Goal: Information Seeking & Learning: Learn about a topic

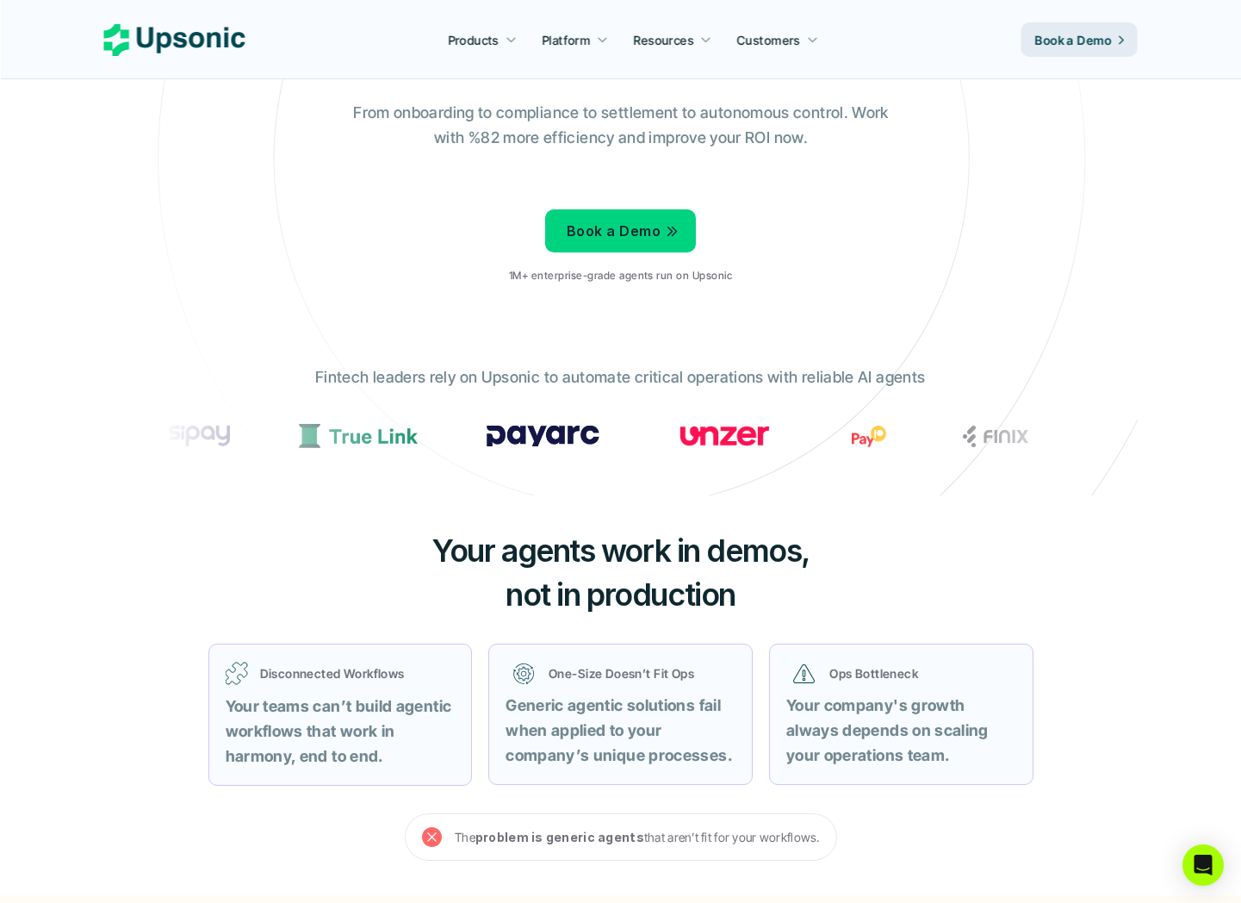
scroll to position [994, 0]
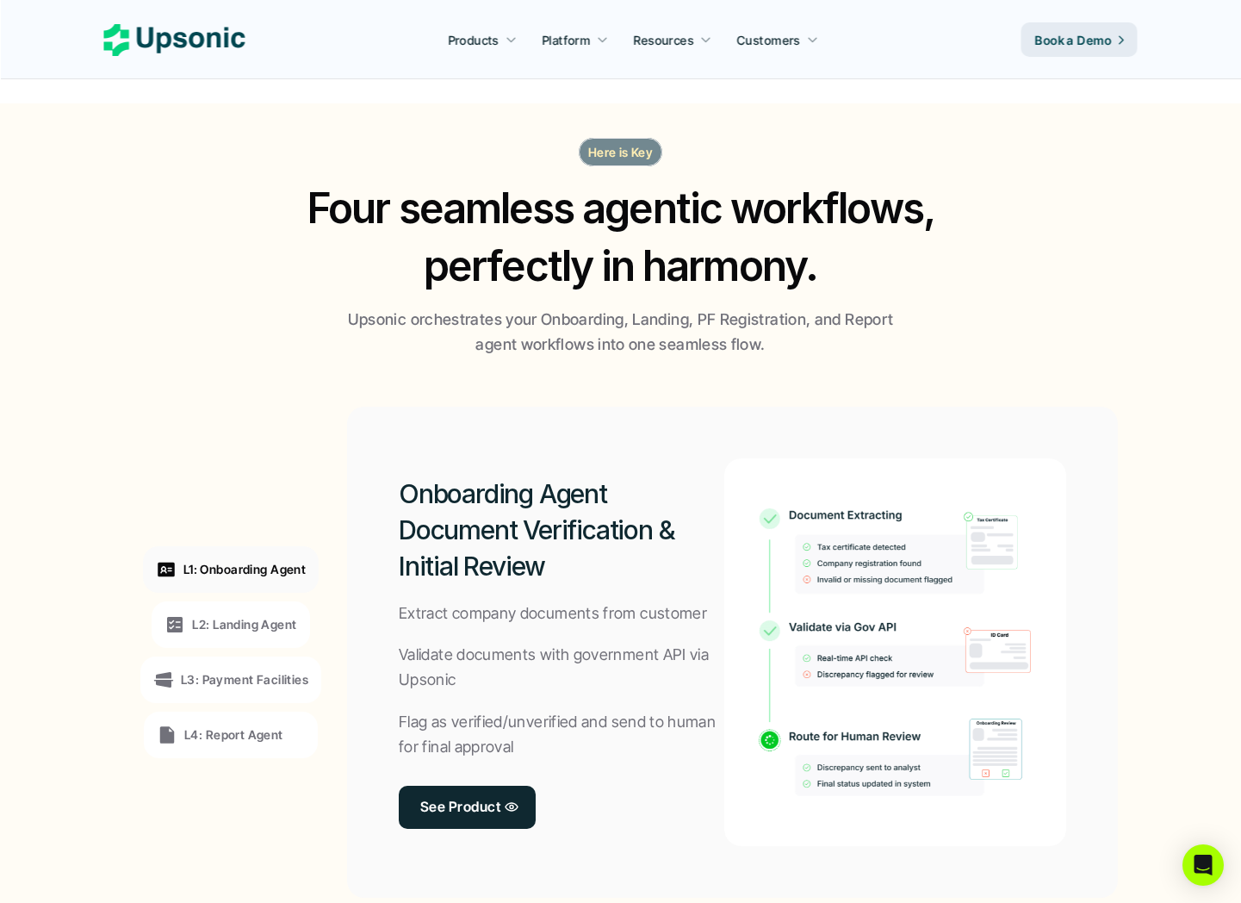
click at [616, 144] on p "Here is Key" at bounding box center [620, 152] width 65 height 18
click at [616, 147] on p "Here is Key" at bounding box center [620, 152] width 65 height 18
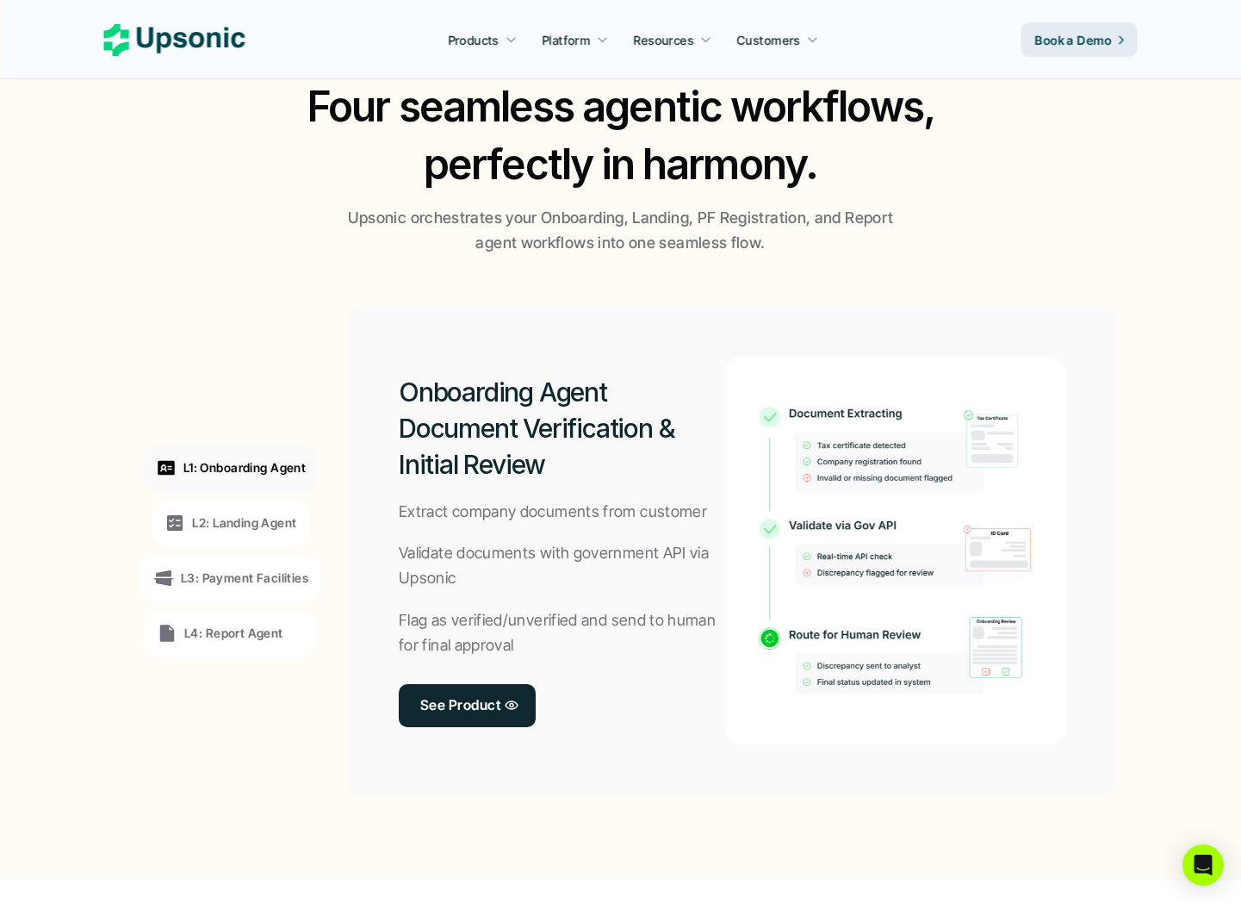
scroll to position [1114, 0]
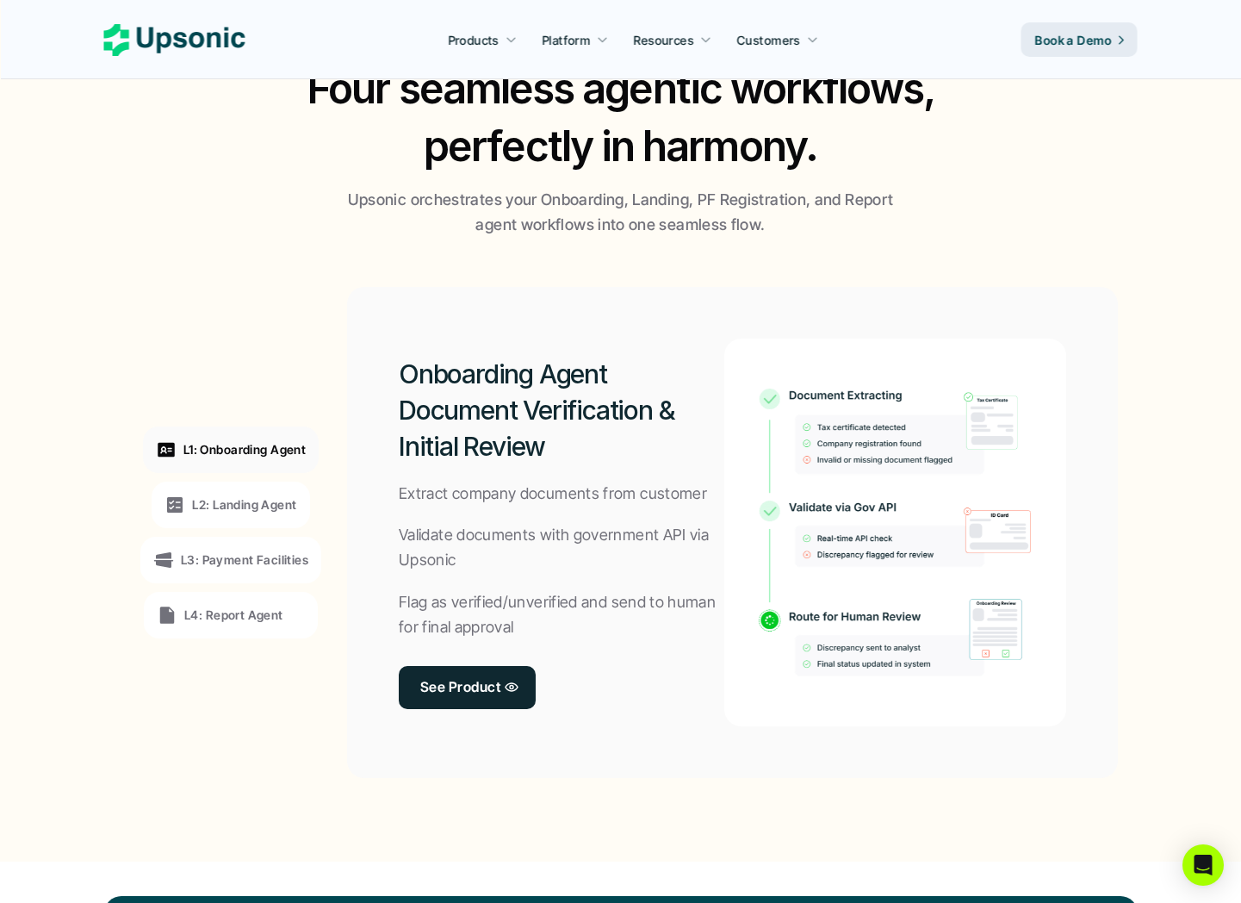
click at [229, 500] on p "L2: Landing Agent" at bounding box center [244, 504] width 104 height 18
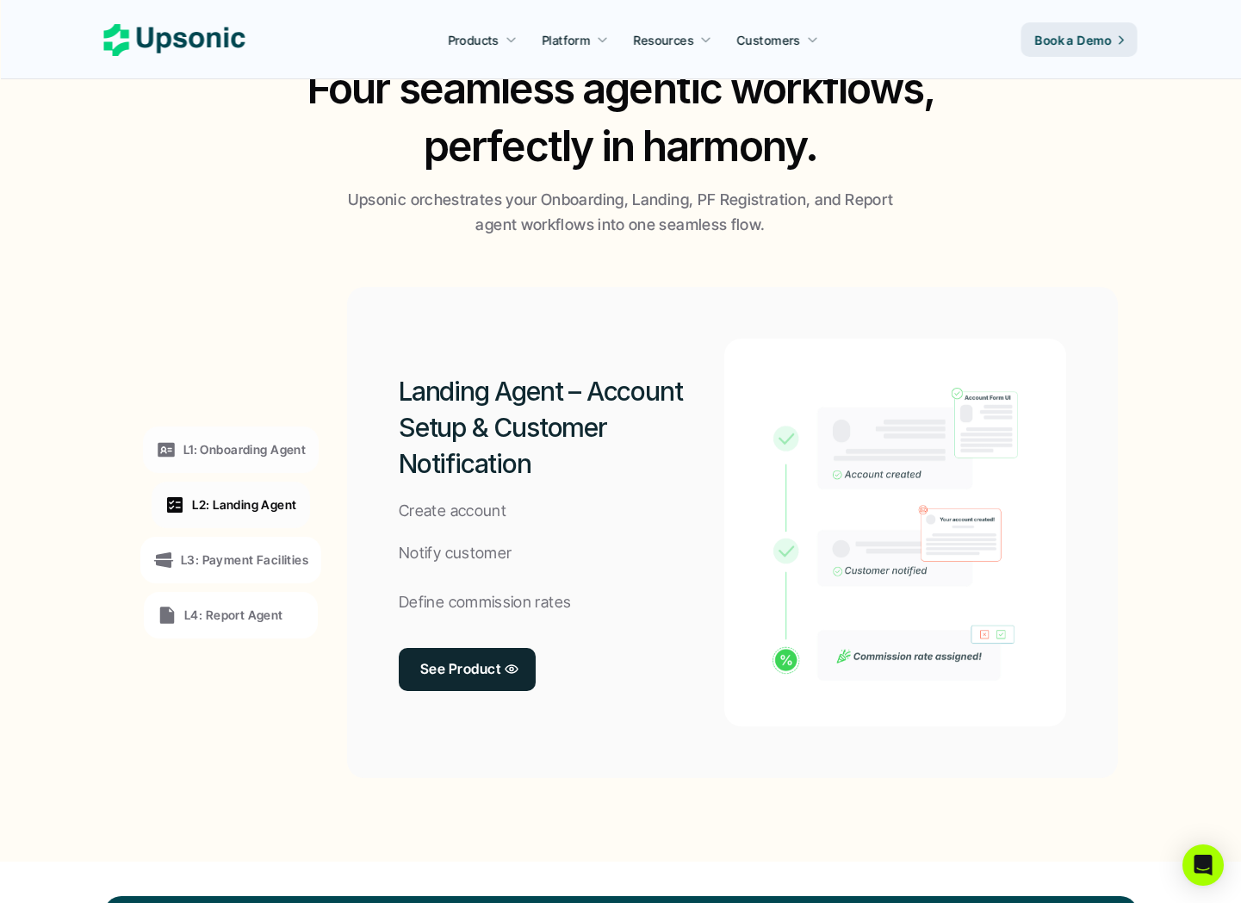
click at [229, 555] on p "L3: Payment Facilities" at bounding box center [244, 559] width 127 height 18
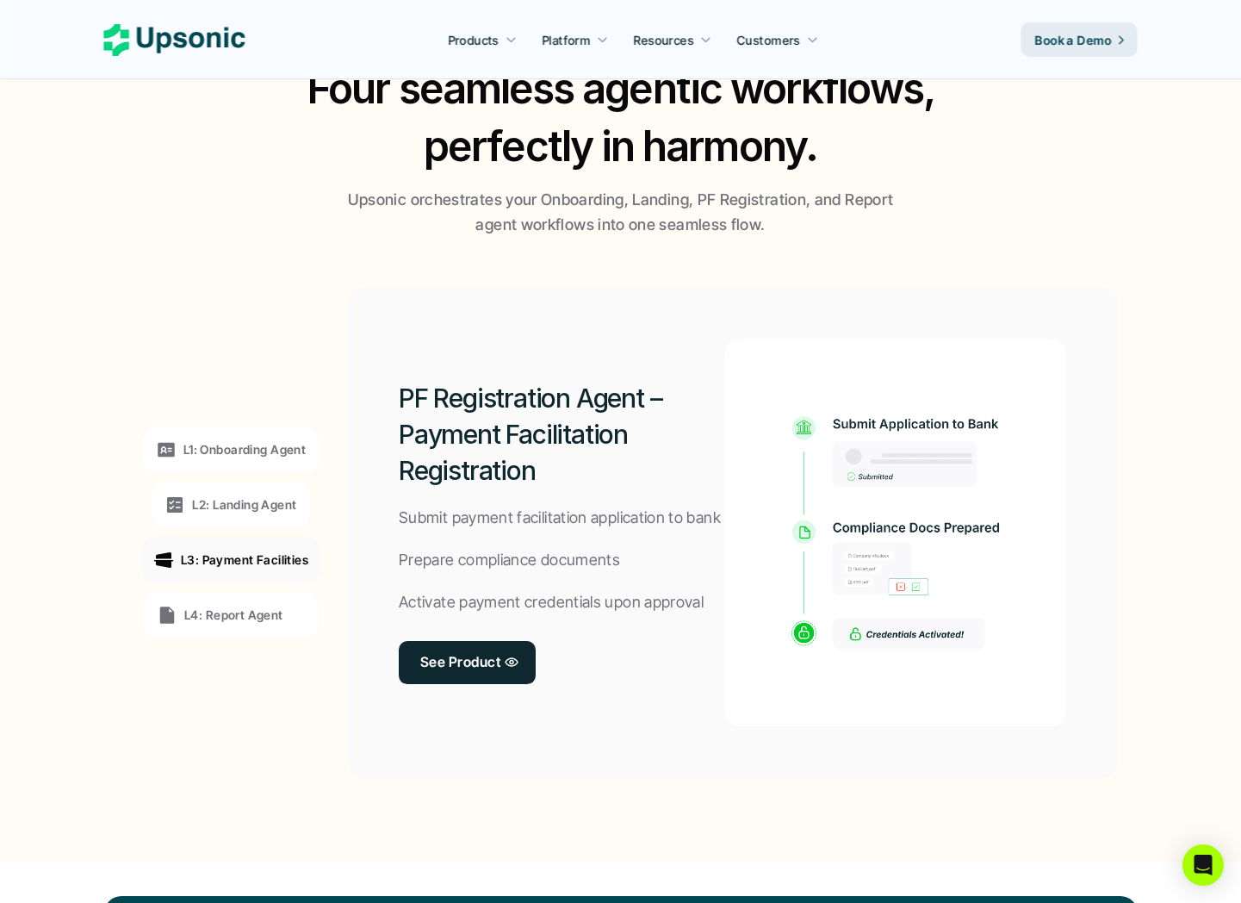
click at [229, 578] on div "L3: Payment Facilities" at bounding box center [230, 560] width 181 height 47
click at [229, 594] on div "L4: Report Agent" at bounding box center [231, 615] width 174 height 47
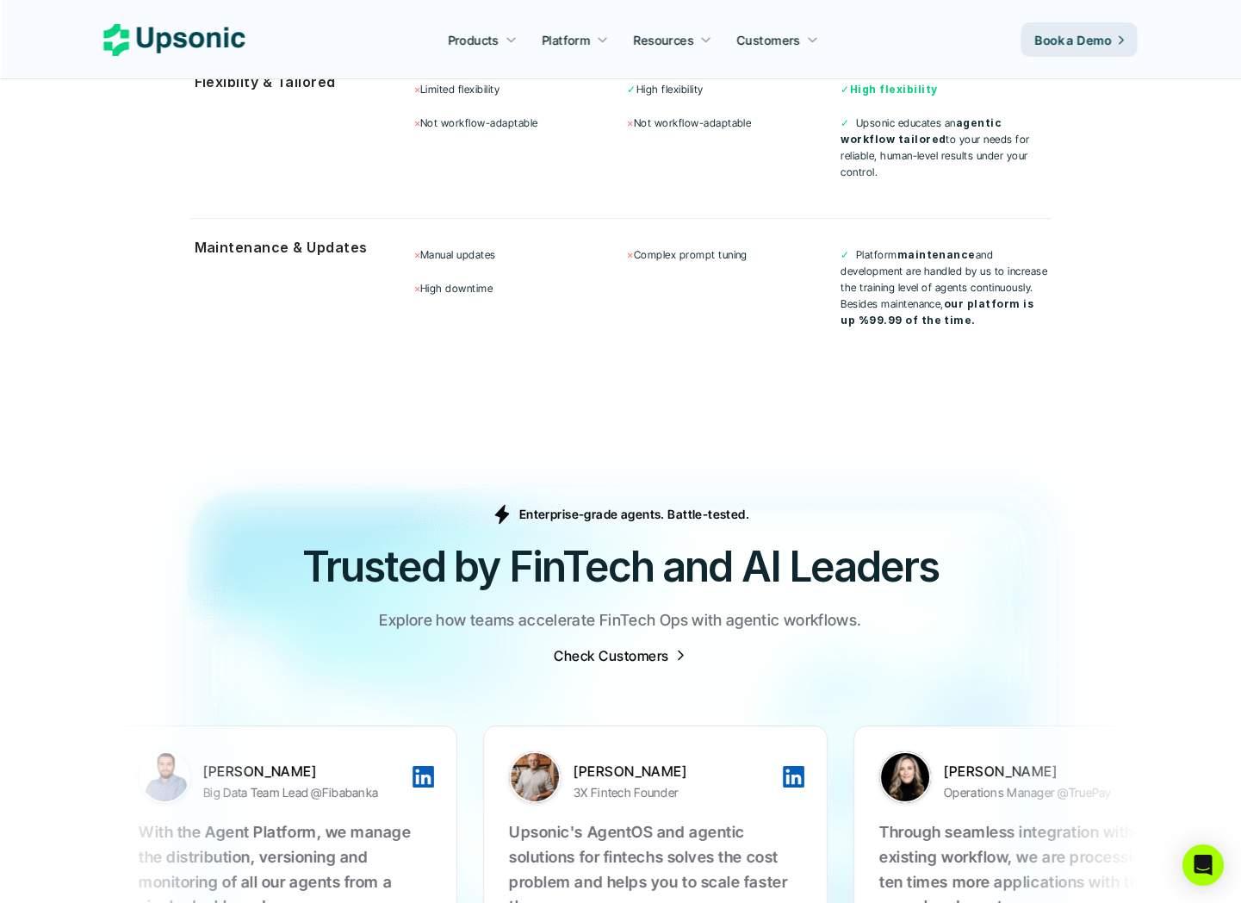
scroll to position [5629, 0]
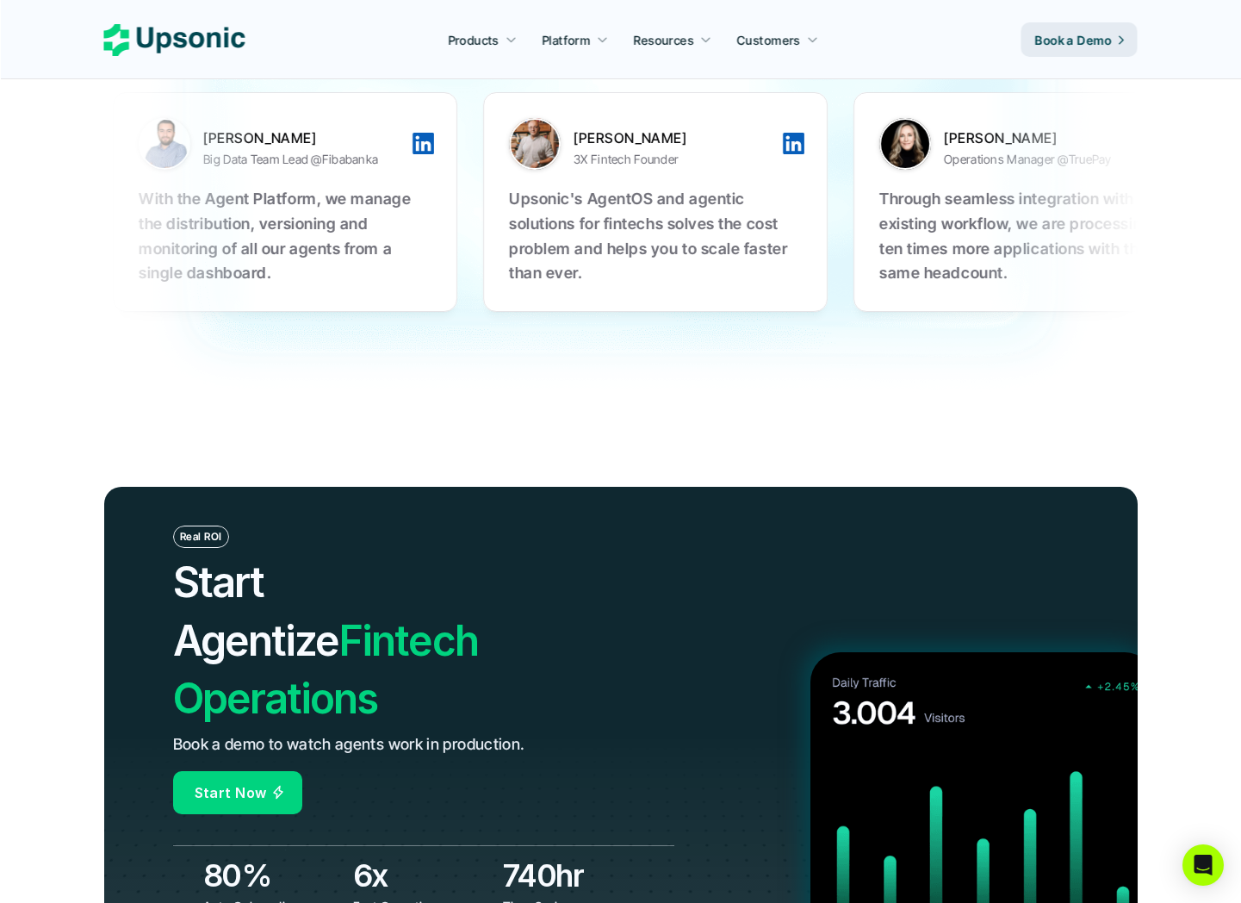
click at [332, 597] on h2 "Start Agentize Fintech Operations" at bounding box center [373, 640] width 401 height 174
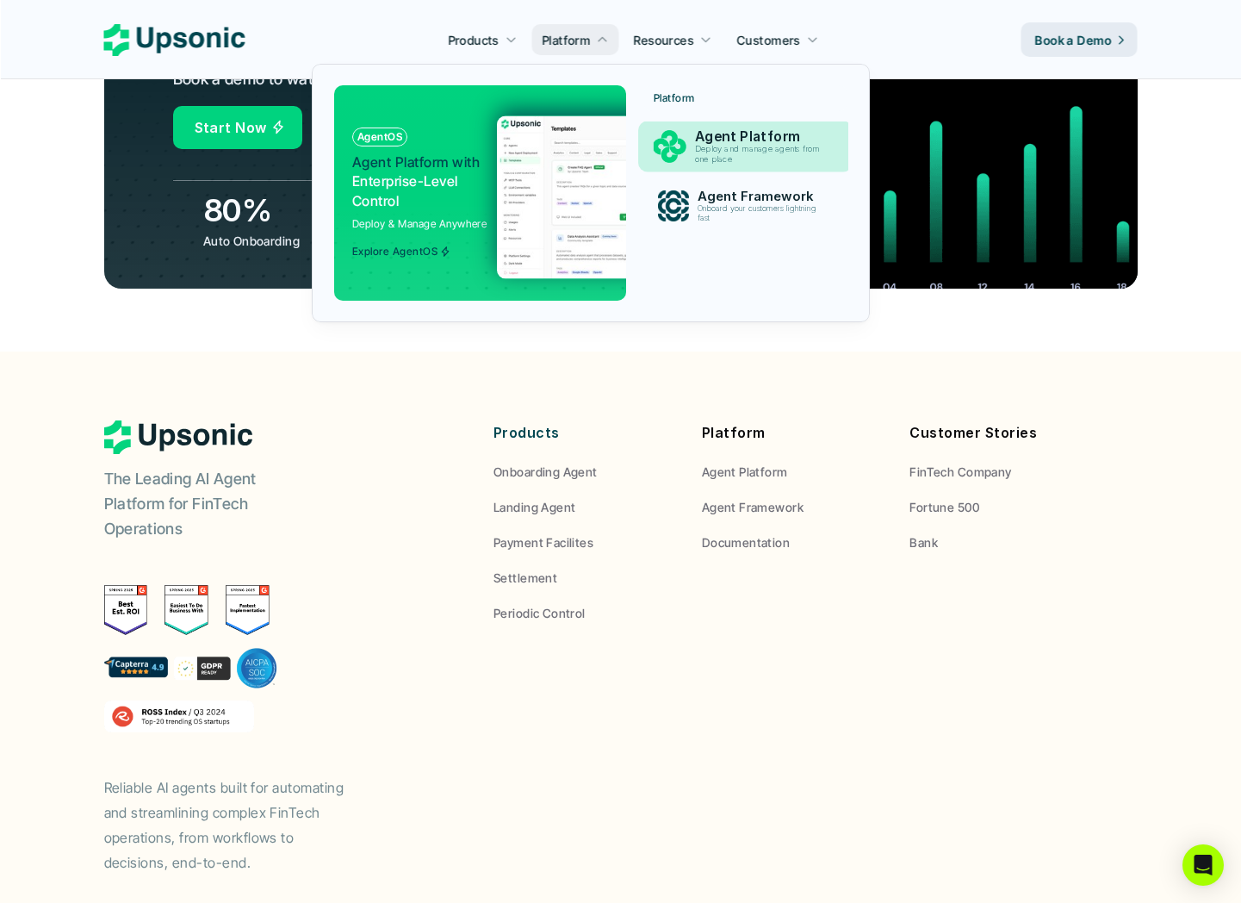
click at [715, 158] on p "Deploy and manage agents from one place" at bounding box center [761, 155] width 132 height 20
click at [690, 126] on div "Agent Platform Deploy and manage agents from one place" at bounding box center [762, 146] width 152 height 43
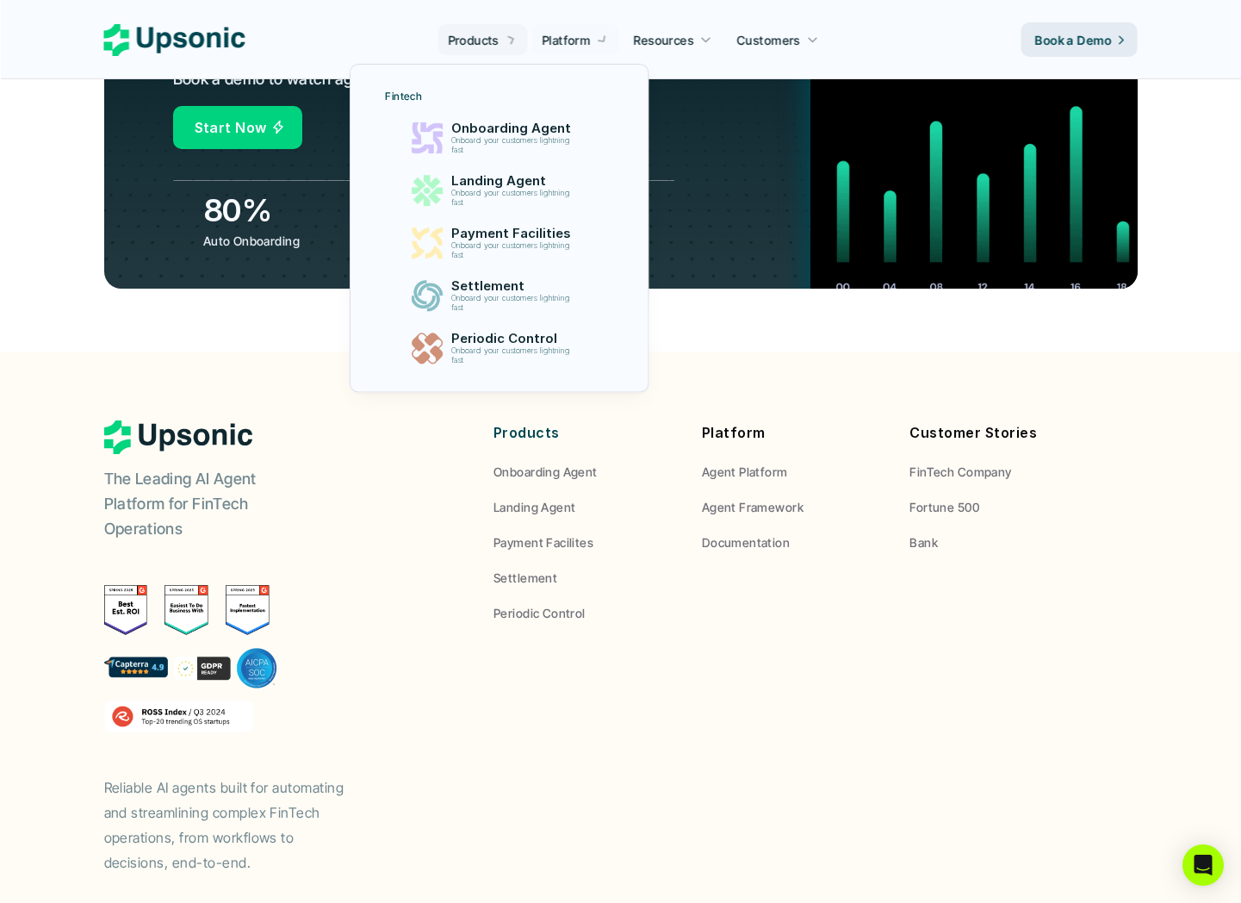
click at [495, 32] on p "Products" at bounding box center [473, 40] width 51 height 18
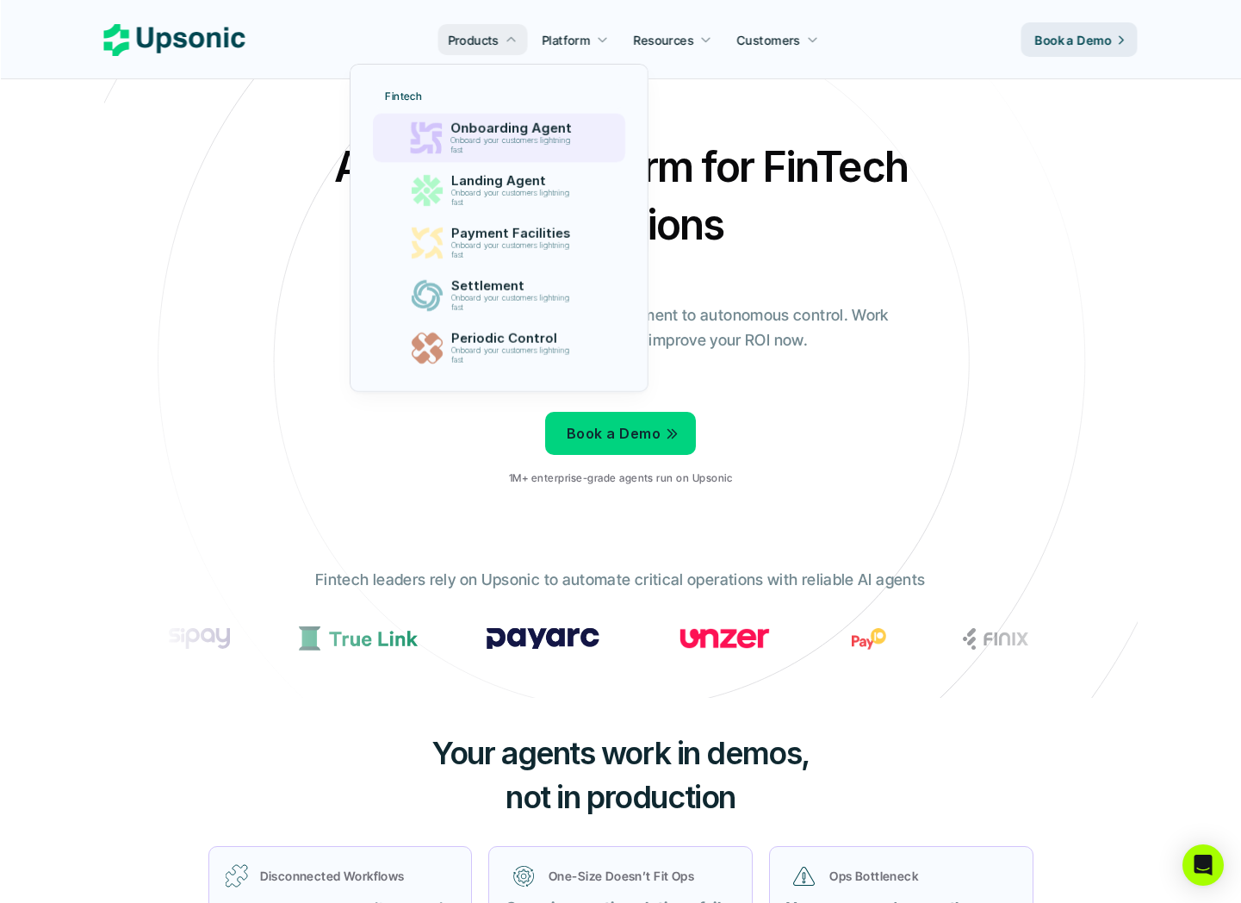
click at [501, 144] on p "Onboard your customers lightning fast" at bounding box center [513, 145] width 127 height 19
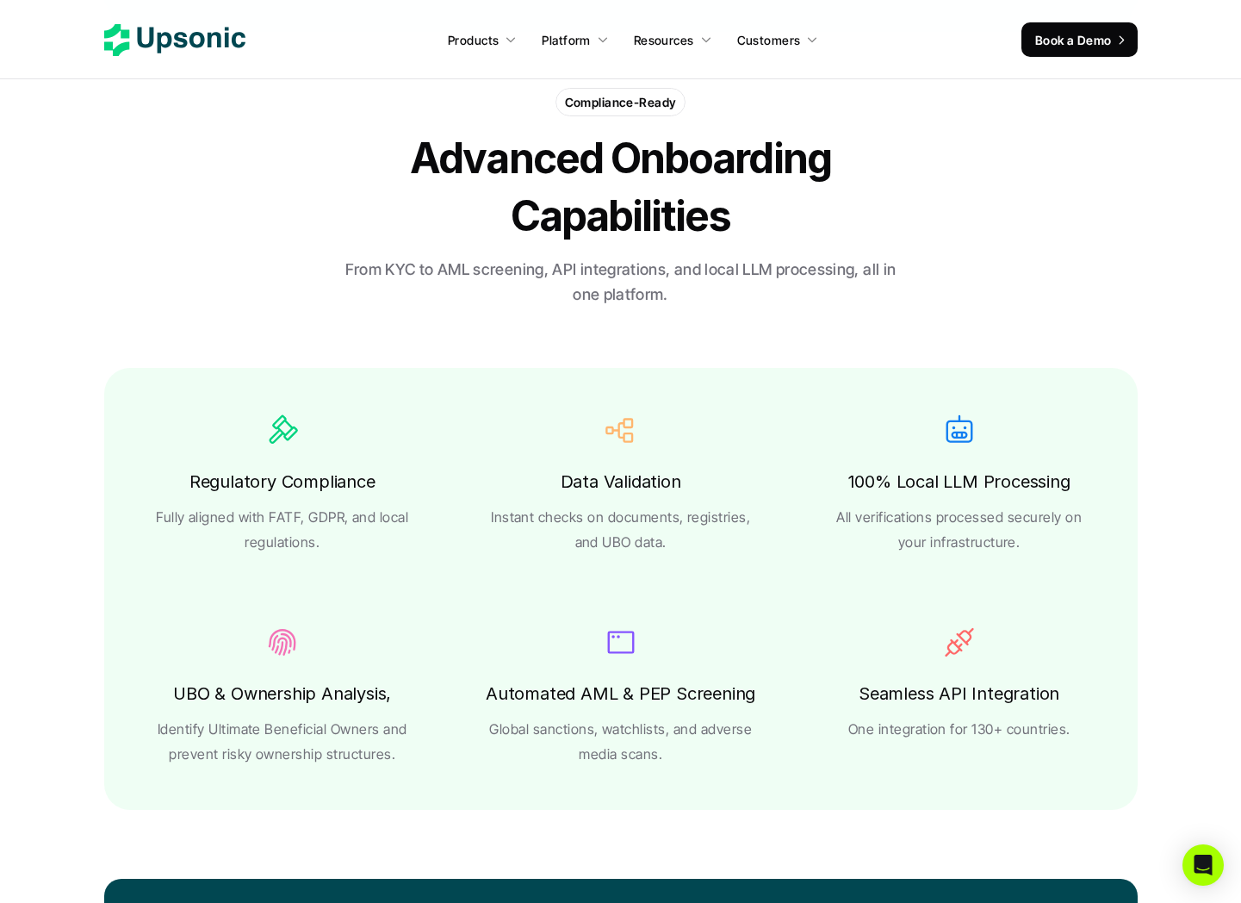
scroll to position [3561, 0]
